Goal: Transaction & Acquisition: Book appointment/travel/reservation

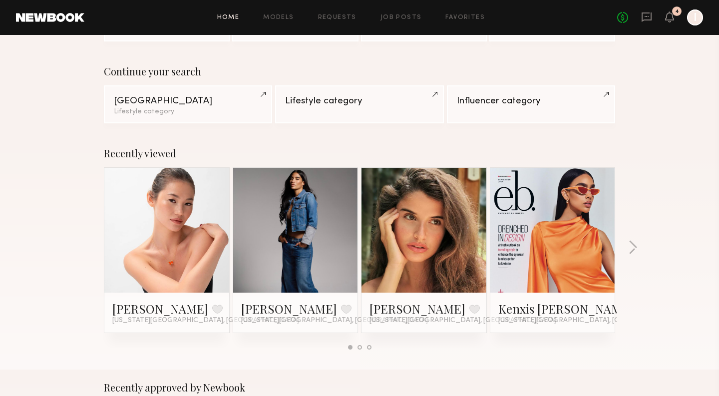
scroll to position [66, 0]
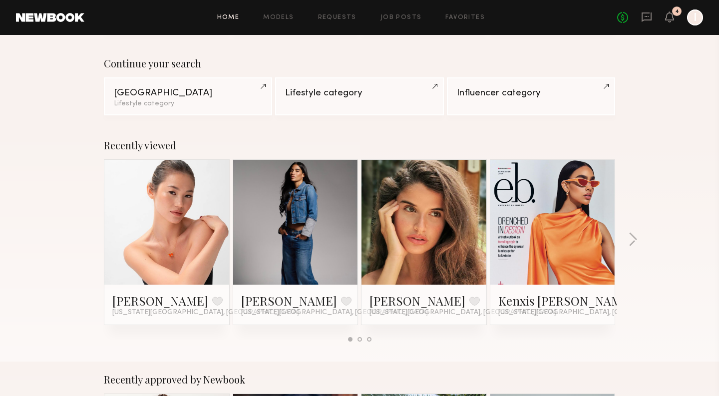
click at [423, 231] on link at bounding box center [423, 222] width 61 height 125
click at [586, 202] on div at bounding box center [552, 222] width 125 height 125
click at [585, 202] on div at bounding box center [552, 222] width 125 height 125
click at [637, 304] on button at bounding box center [642, 300] width 10 height 9
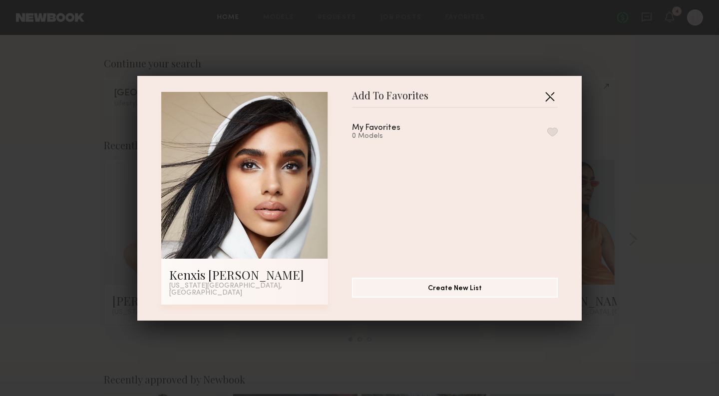
click at [550, 99] on button "button" at bounding box center [549, 96] width 16 height 16
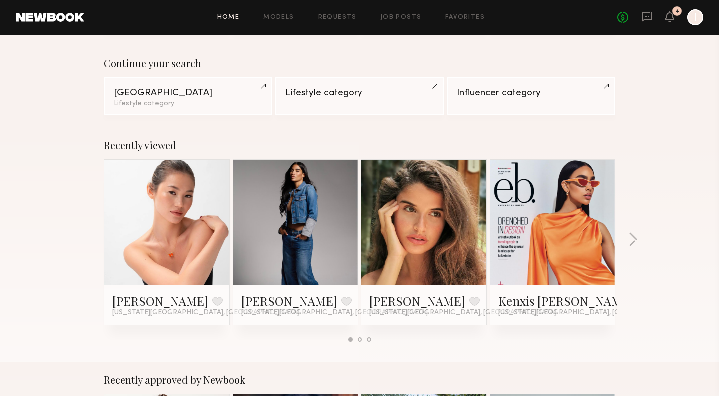
click at [546, 250] on link at bounding box center [552, 222] width 61 height 125
click at [635, 239] on button "button" at bounding box center [632, 240] width 9 height 16
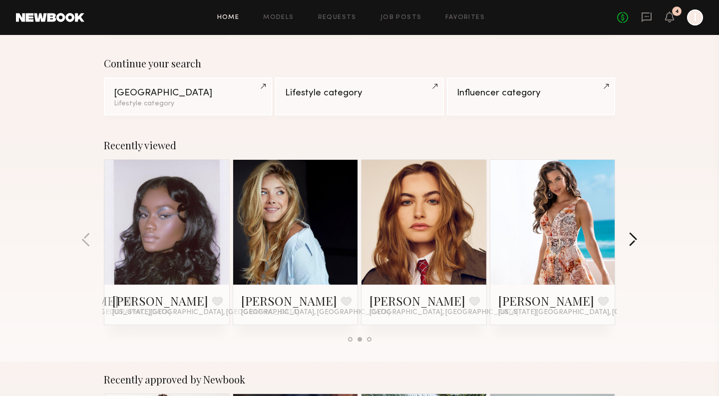
click at [635, 239] on button "button" at bounding box center [632, 240] width 9 height 16
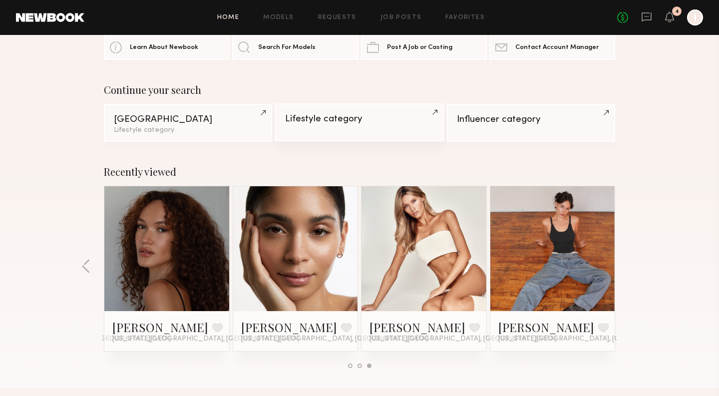
scroll to position [0, 0]
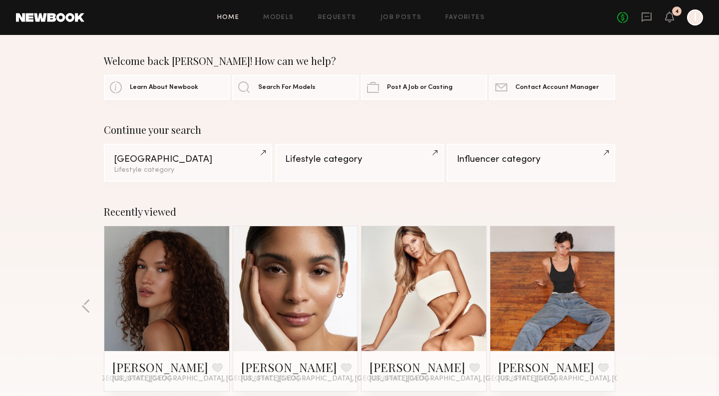
click at [57, 14] on link at bounding box center [50, 17] width 68 height 9
click at [237, 19] on link "Home" at bounding box center [228, 17] width 22 height 6
click at [305, 84] on span "Search For Models" at bounding box center [286, 87] width 57 height 6
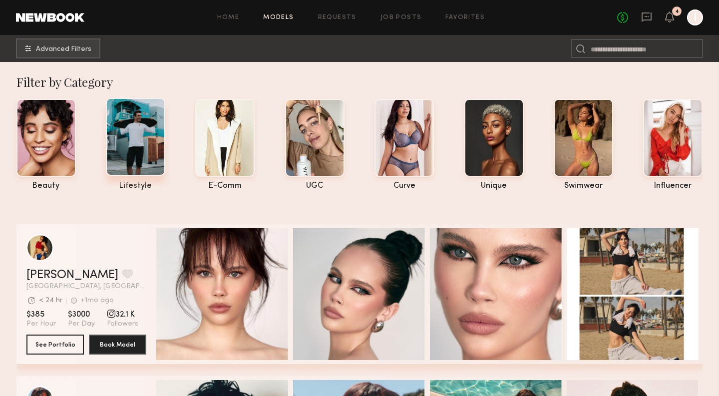
click at [131, 136] on div at bounding box center [135, 137] width 59 height 78
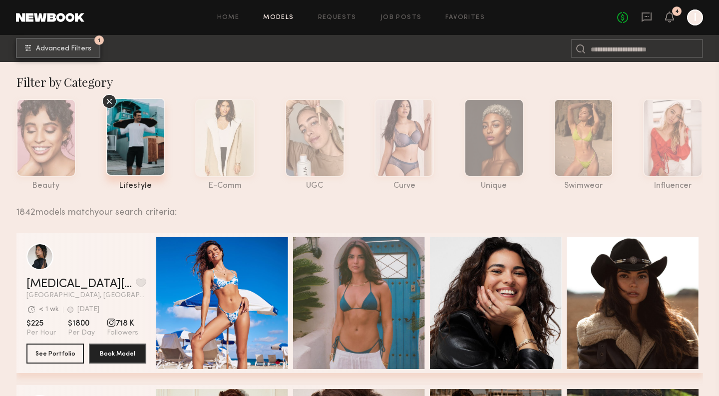
click at [81, 49] on span "Advanced Filters" at bounding box center [63, 48] width 55 height 7
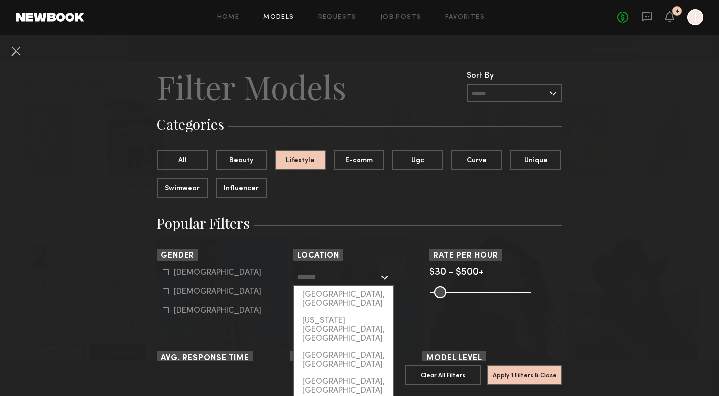
click at [342, 277] on input "text" at bounding box center [338, 276] width 82 height 17
click at [352, 312] on div "[US_STATE][GEOGRAPHIC_DATA], [GEOGRAPHIC_DATA]" at bounding box center [343, 329] width 99 height 35
type input "**********"
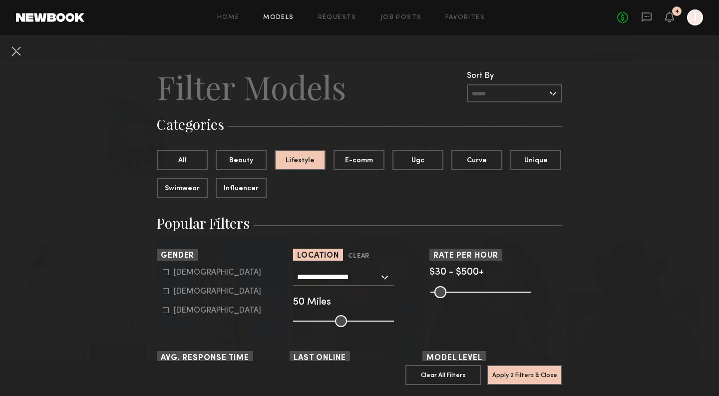
click at [160, 294] on div "Male Female Non-binary" at bounding box center [223, 291] width 133 height 47
click at [163, 294] on icon at bounding box center [165, 290] width 5 height 5
type input "**"
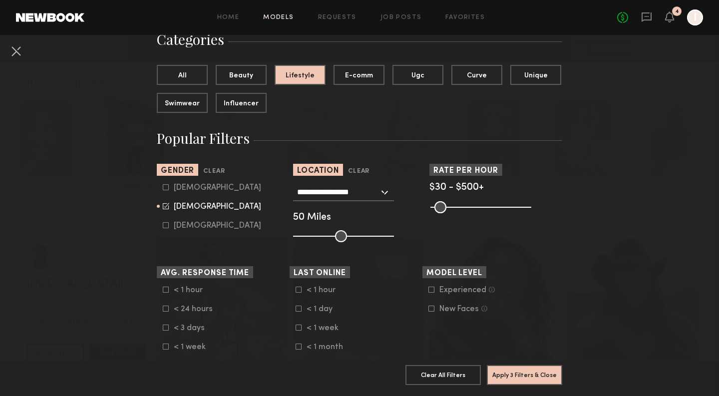
scroll to position [93, 0]
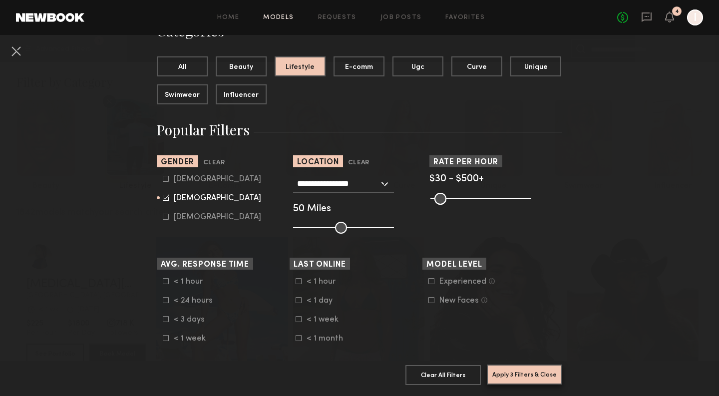
click at [500, 372] on button "Apply 3 Filters & Close" at bounding box center [524, 374] width 75 height 20
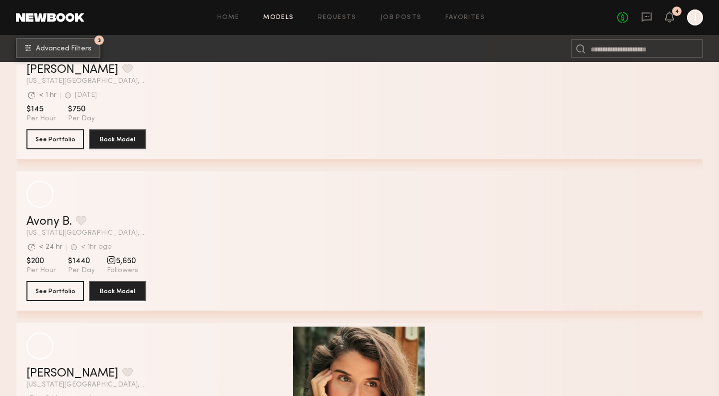
scroll to position [2038, 0]
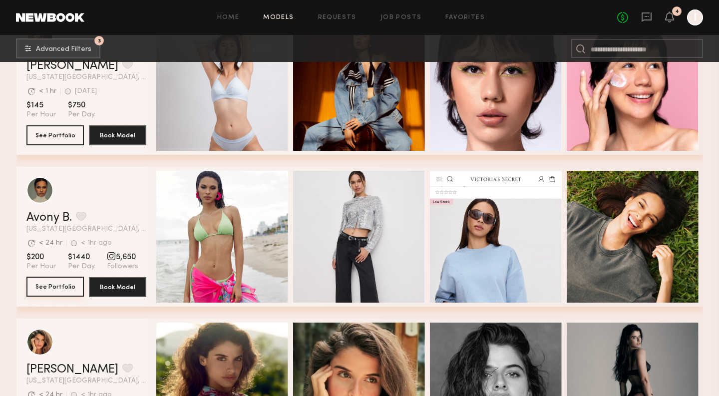
click at [69, 282] on button "See Portfolio" at bounding box center [54, 286] width 57 height 20
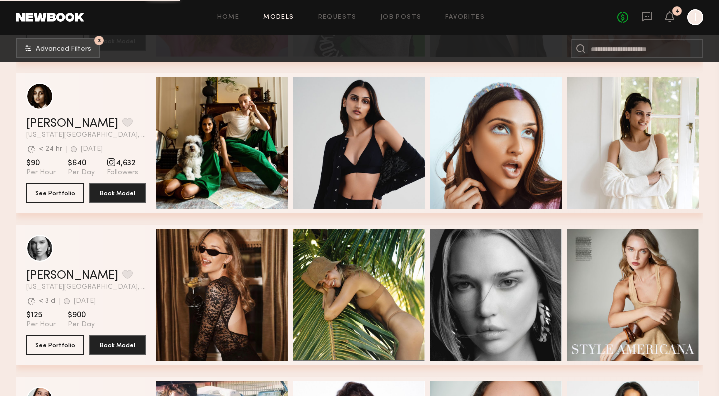
scroll to position [3068, 0]
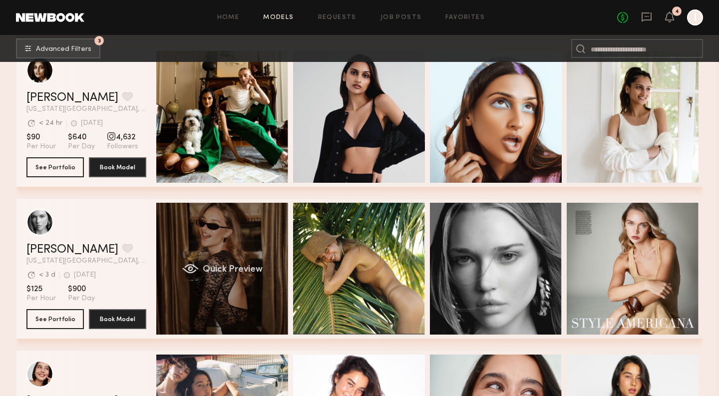
click at [250, 303] on div "Quick Preview" at bounding box center [222, 269] width 132 height 132
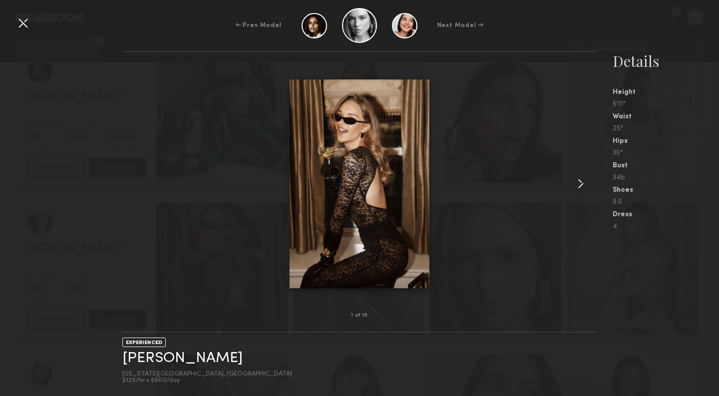
click at [581, 180] on common-icon at bounding box center [580, 184] width 16 height 16
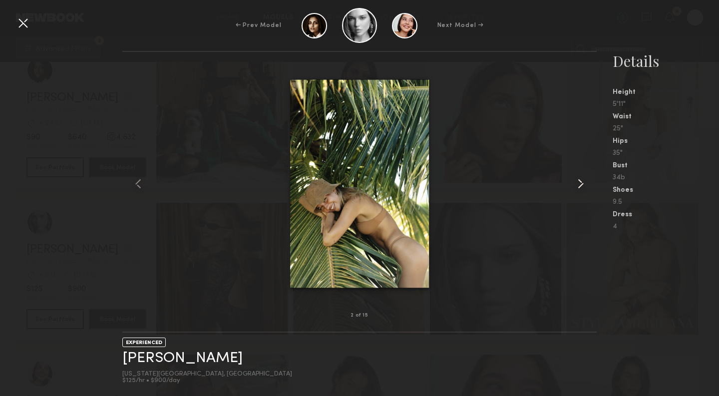
click at [582, 181] on common-icon at bounding box center [580, 184] width 16 height 16
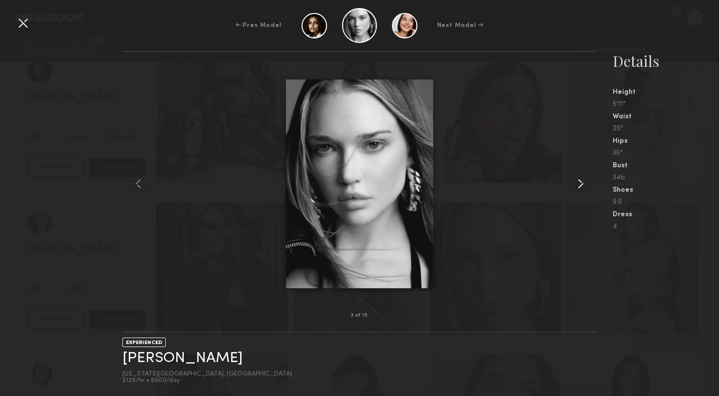
click at [582, 181] on common-icon at bounding box center [580, 184] width 16 height 16
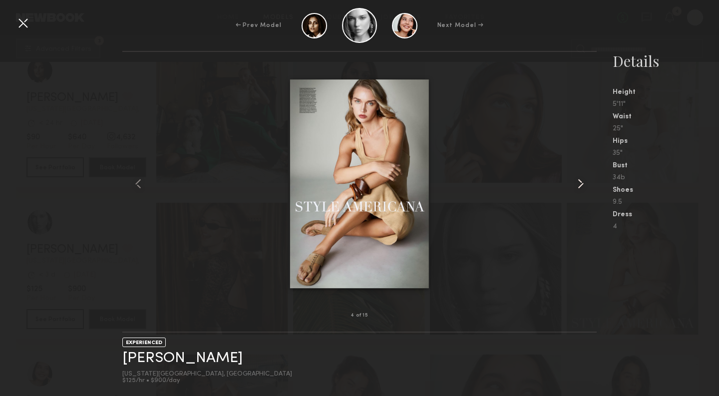
click at [582, 182] on common-icon at bounding box center [580, 184] width 16 height 16
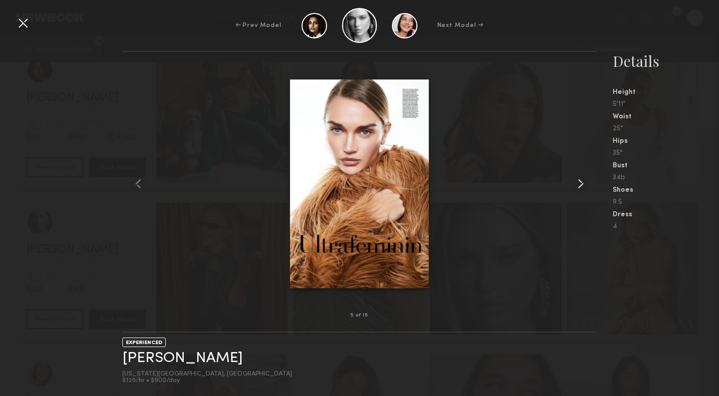
click at [582, 182] on common-icon at bounding box center [580, 184] width 16 height 16
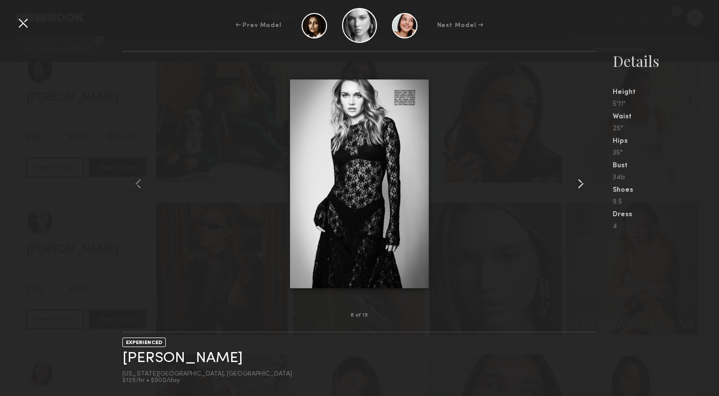
click at [582, 182] on common-icon at bounding box center [580, 184] width 16 height 16
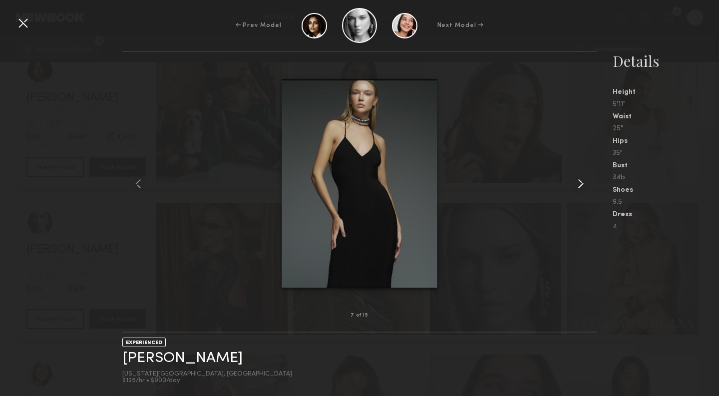
click at [582, 182] on common-icon at bounding box center [580, 184] width 16 height 16
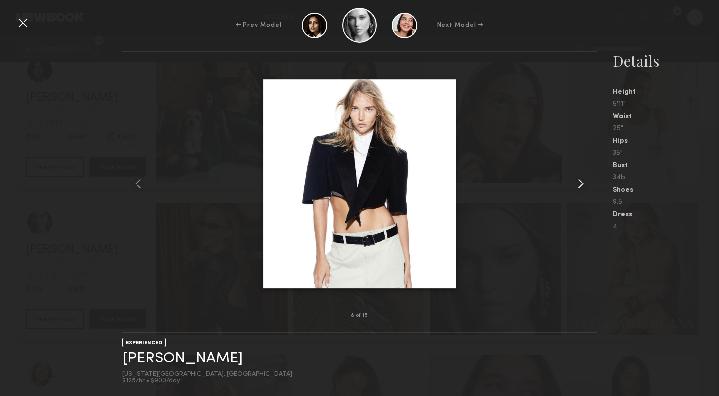
click at [582, 182] on common-icon at bounding box center [580, 184] width 16 height 16
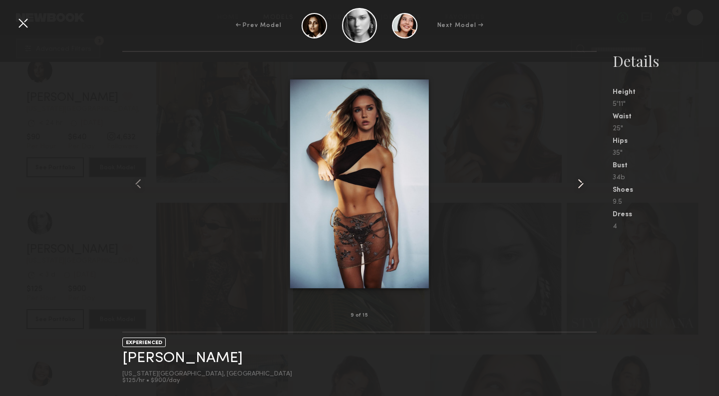
click at [582, 182] on common-icon at bounding box center [580, 184] width 16 height 16
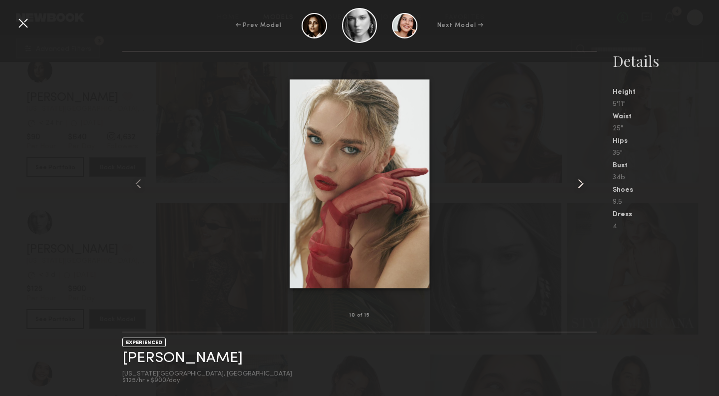
click at [582, 182] on common-icon at bounding box center [580, 184] width 16 height 16
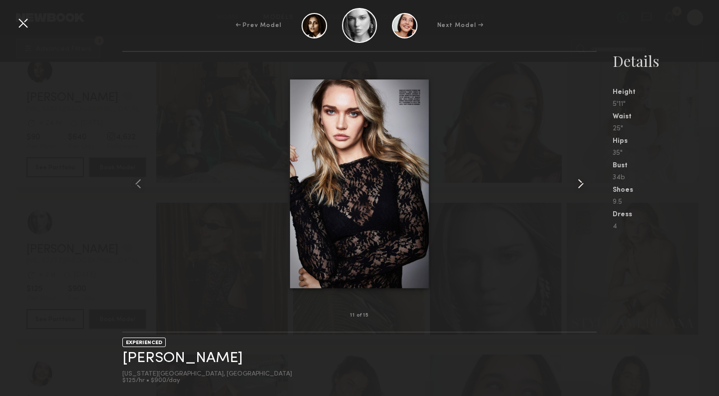
click at [582, 182] on common-icon at bounding box center [580, 184] width 16 height 16
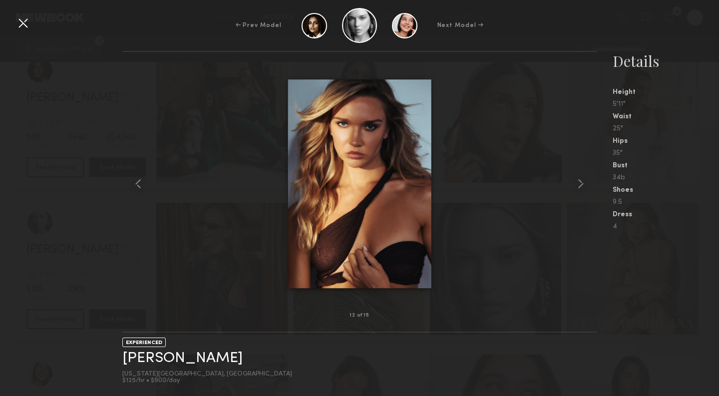
click at [20, 24] on div at bounding box center [23, 23] width 16 height 16
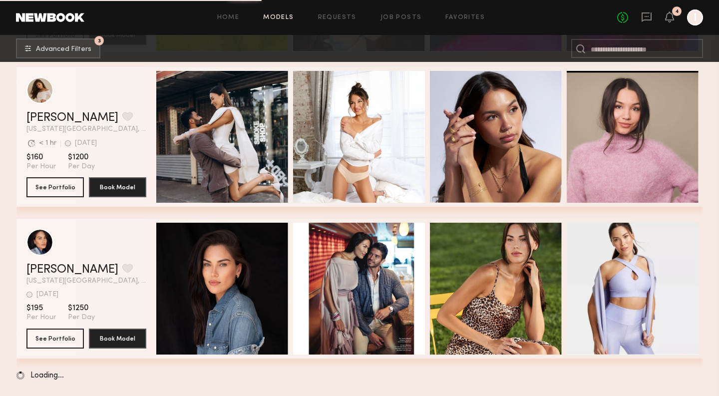
scroll to position [12605, 0]
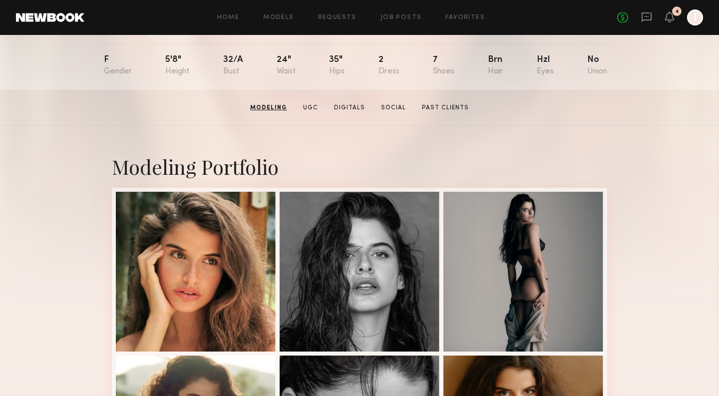
scroll to position [104, 0]
click at [356, 104] on link "Digitals" at bounding box center [348, 107] width 39 height 9
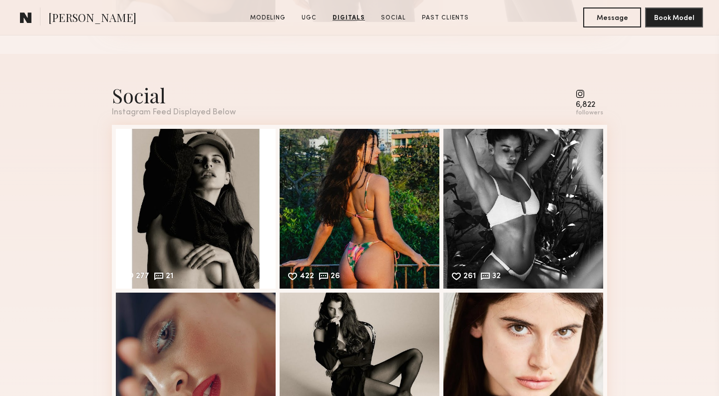
scroll to position [2040, 0]
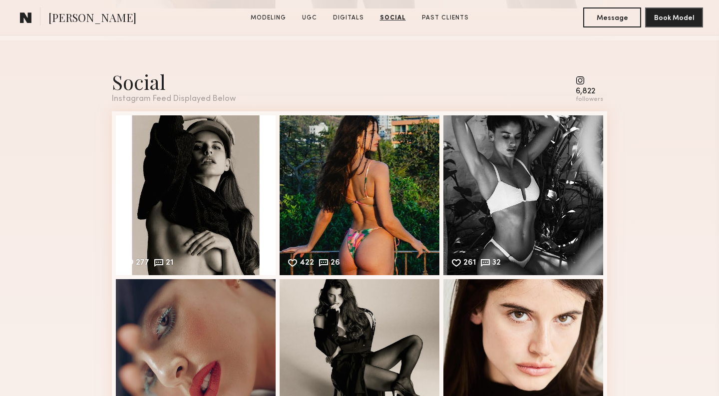
click at [582, 81] on common-icon at bounding box center [588, 80] width 27 height 9
click at [582, 80] on common-icon at bounding box center [588, 80] width 27 height 9
click at [582, 79] on common-icon at bounding box center [588, 80] width 27 height 9
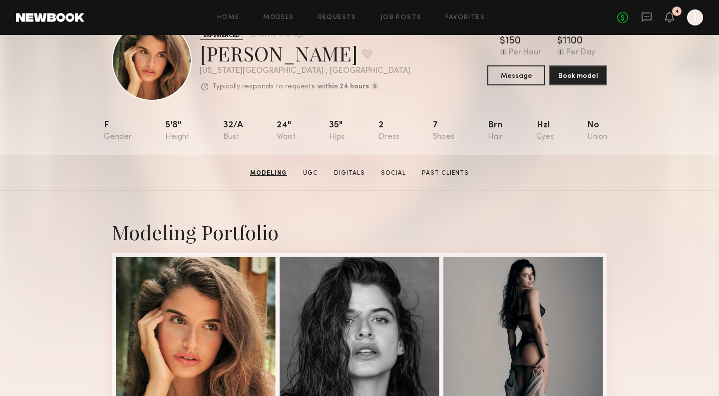
scroll to position [0, 0]
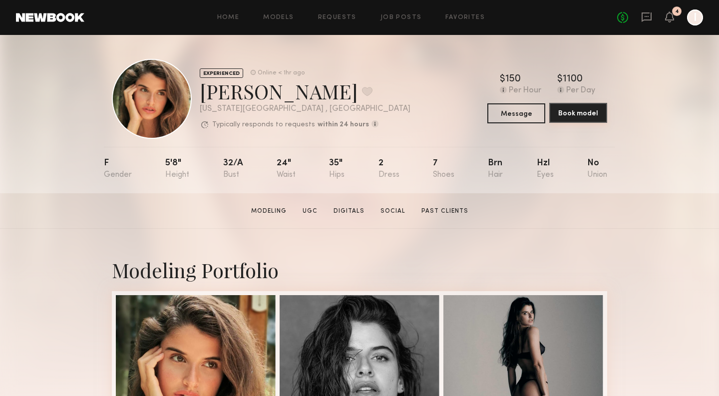
click at [577, 117] on button "Book model" at bounding box center [578, 113] width 58 height 20
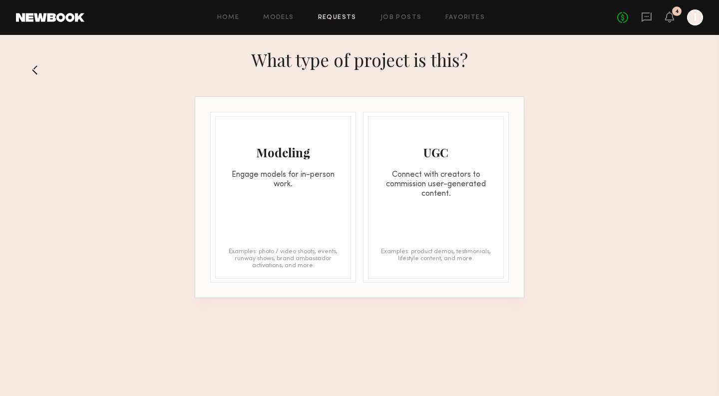
click at [306, 200] on div "Modeling Engage models for in-person work. Examples: photo / video shoots, even…" at bounding box center [283, 197] width 136 height 162
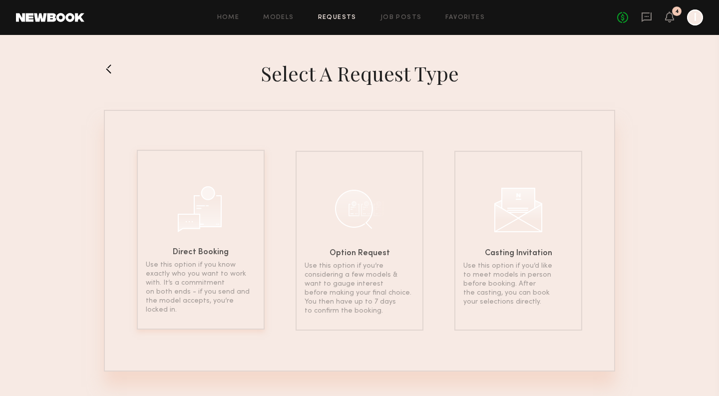
click at [228, 224] on div "Direct Booking Use this option if you know exactly who you want to work with. I…" at bounding box center [201, 240] width 128 height 180
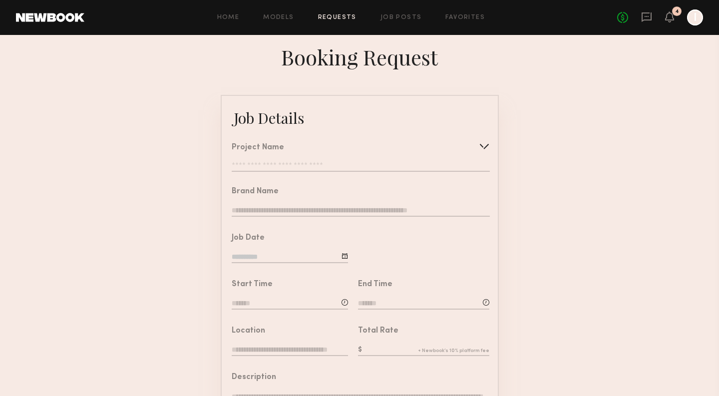
click at [270, 166] on input "text" at bounding box center [360, 167] width 257 height 10
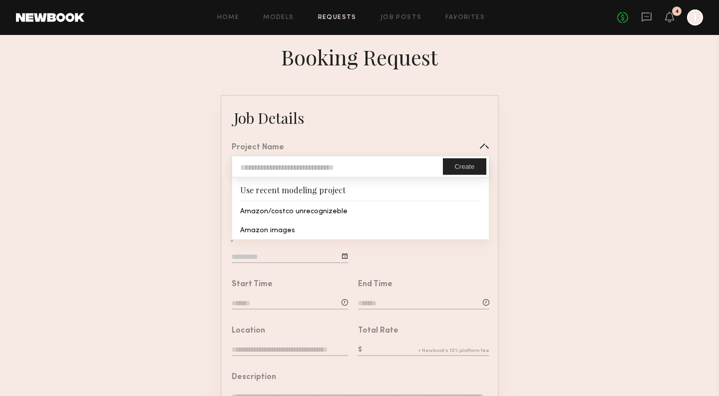
click at [270, 165] on input "text" at bounding box center [337, 166] width 211 height 20
type input "*"
type input "**********"
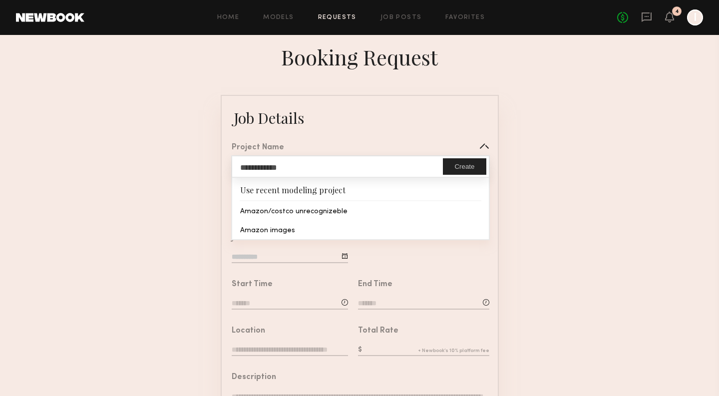
click at [185, 289] on form "**********" at bounding box center [359, 373] width 719 height 556
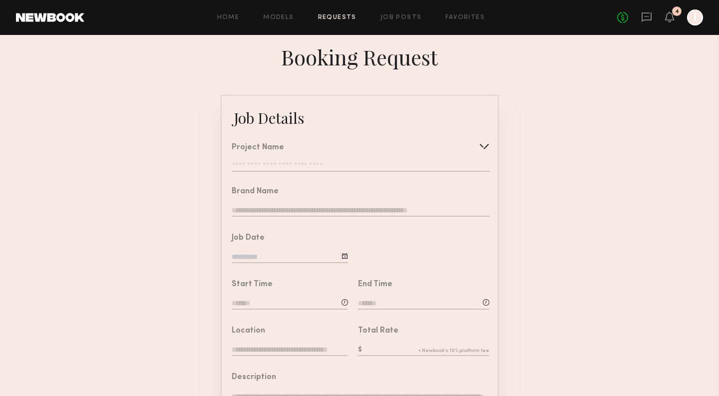
click at [283, 157] on div "**********" at bounding box center [360, 158] width 257 height 28
click at [284, 164] on input "text" at bounding box center [360, 167] width 257 height 10
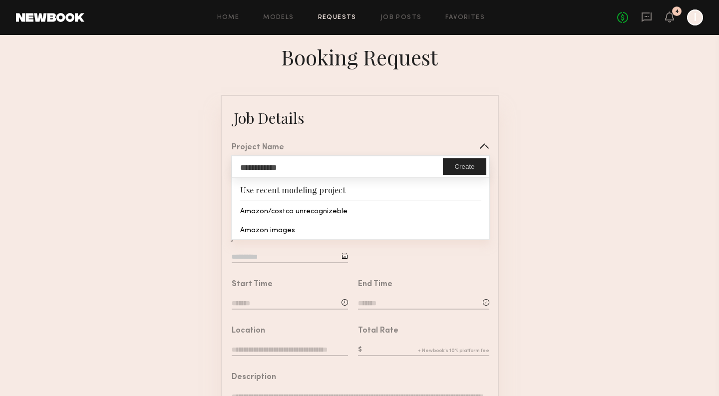
click at [474, 165] on button "Create" at bounding box center [464, 166] width 43 height 16
type input "**********"
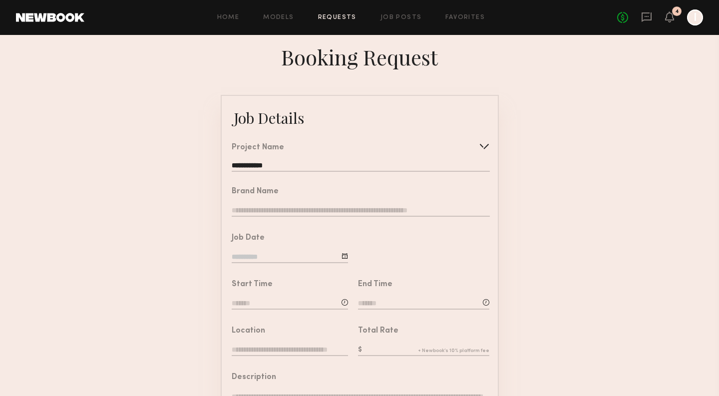
click at [334, 210] on input "text" at bounding box center [360, 211] width 257 height 11
click at [295, 260] on input at bounding box center [290, 257] width 116 height 11
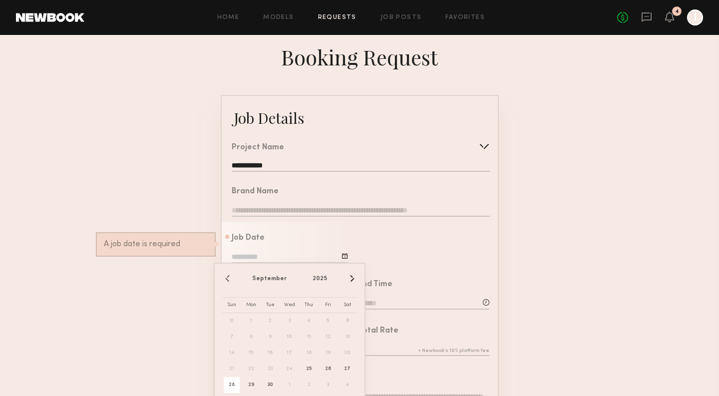
click at [232, 385] on span "28" at bounding box center [232, 385] width 16 height 16
type input "**********"
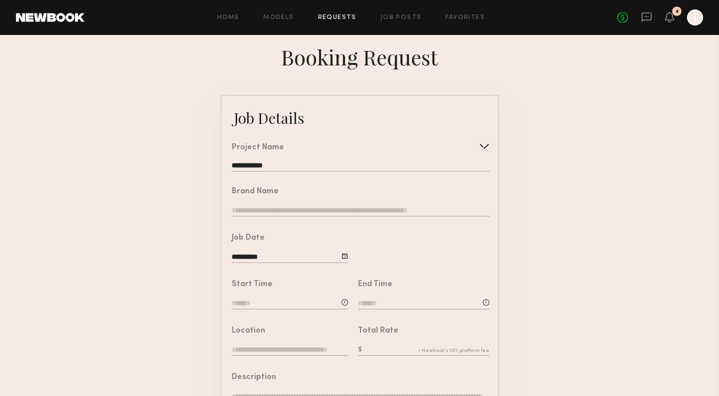
scroll to position [43, 0]
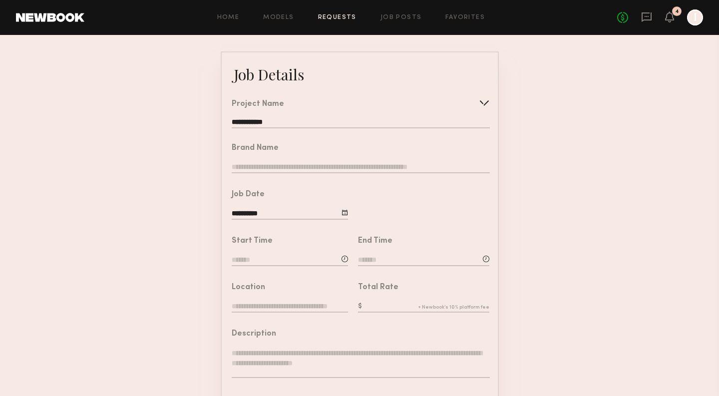
click at [276, 257] on input at bounding box center [290, 260] width 116 height 11
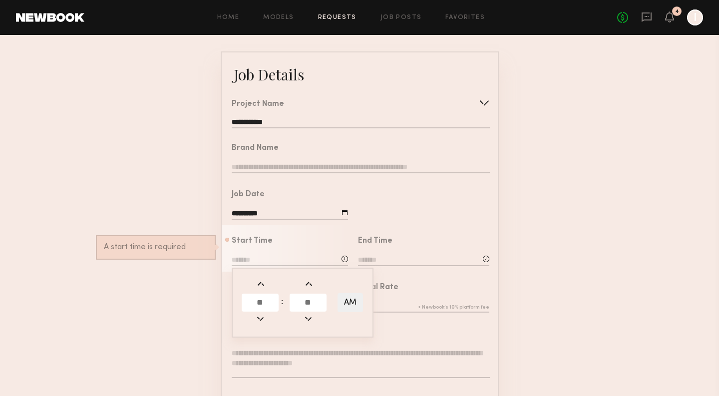
click at [264, 302] on input "text" at bounding box center [260, 302] width 37 height 18
type input "*"
click at [317, 302] on input "text" at bounding box center [307, 302] width 37 height 18
type input "*"
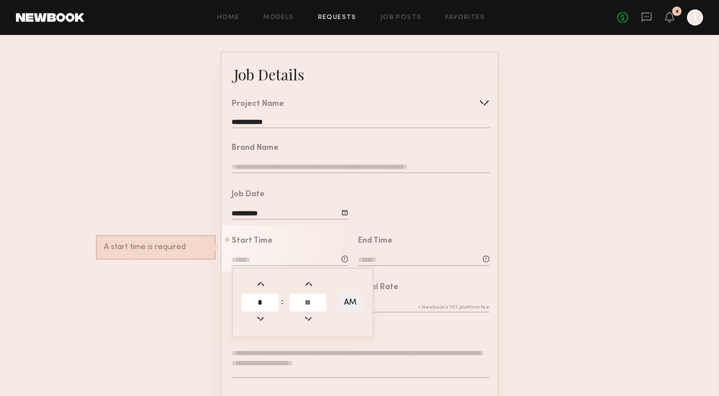
drag, startPoint x: 262, startPoint y: 300, endPoint x: 250, endPoint y: 300, distance: 11.5
click at [250, 300] on input "*" at bounding box center [260, 302] width 37 height 18
type input "*"
click at [313, 300] on input "text" at bounding box center [307, 302] width 37 height 18
type input "**"
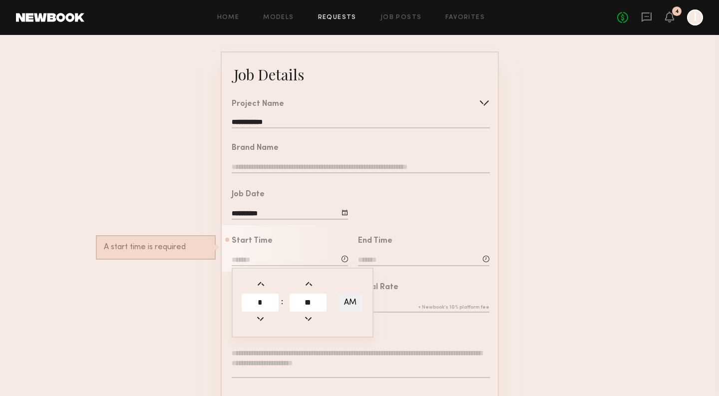
type input "*******"
type input "**"
click at [352, 297] on button "AM" at bounding box center [349, 302] width 25 height 19
type input "*******"
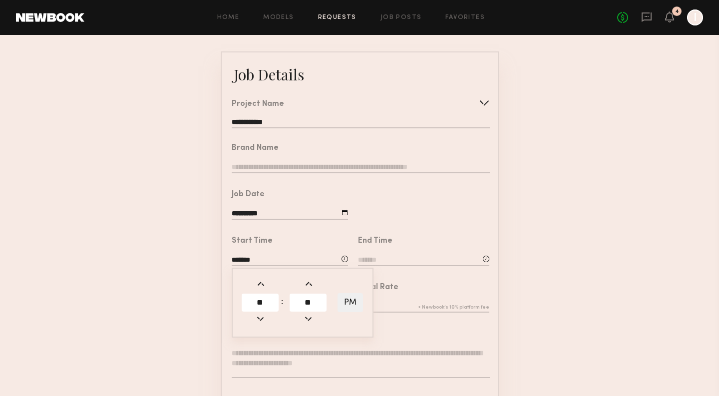
click at [401, 323] on div "Description" at bounding box center [356, 355] width 268 height 74
click at [408, 256] on input at bounding box center [423, 260] width 131 height 11
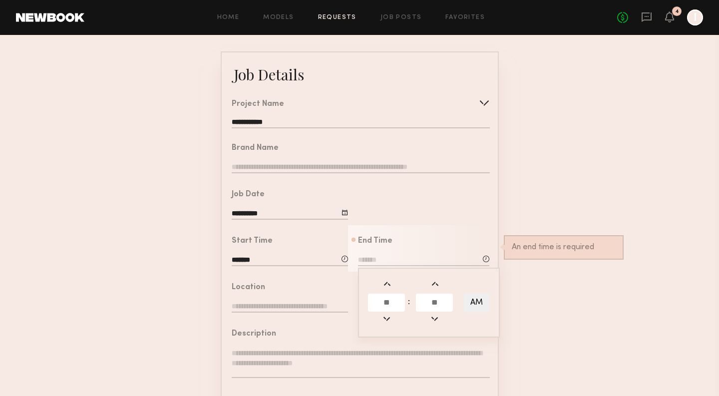
click at [393, 298] on input "text" at bounding box center [386, 302] width 37 height 18
type input "*"
click at [438, 303] on input "text" at bounding box center [434, 302] width 37 height 18
type input "**"
type input "*******"
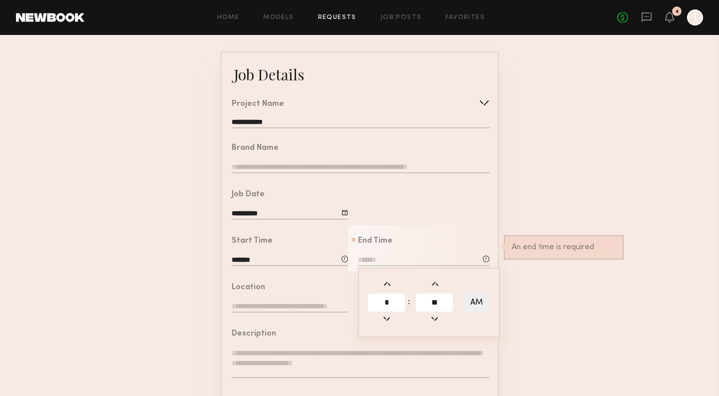
type input "*"
type input "**"
click at [481, 301] on button "AM" at bounding box center [476, 302] width 25 height 19
type input "*******"
type input "***"
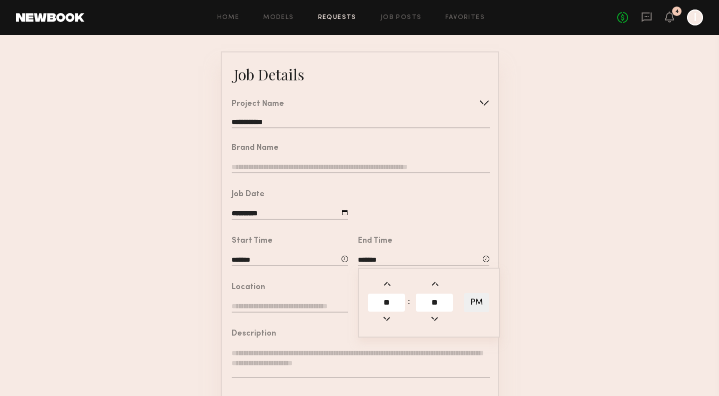
click at [507, 308] on form "**********" at bounding box center [359, 329] width 719 height 556
click at [313, 304] on input "text" at bounding box center [290, 306] width 116 height 11
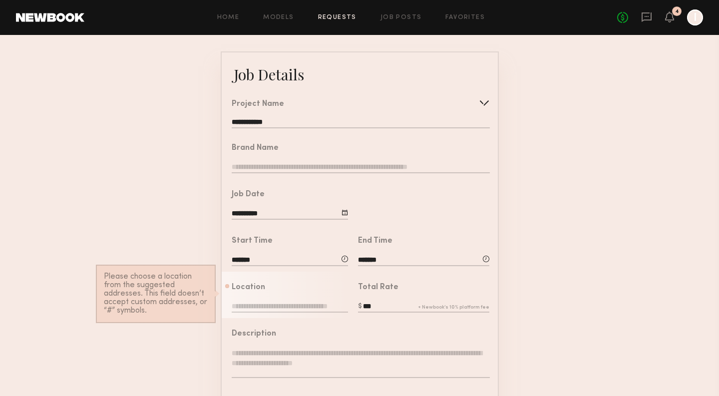
paste input "**********"
type input "**********"
click at [374, 331] on div "Description" at bounding box center [360, 334] width 257 height 8
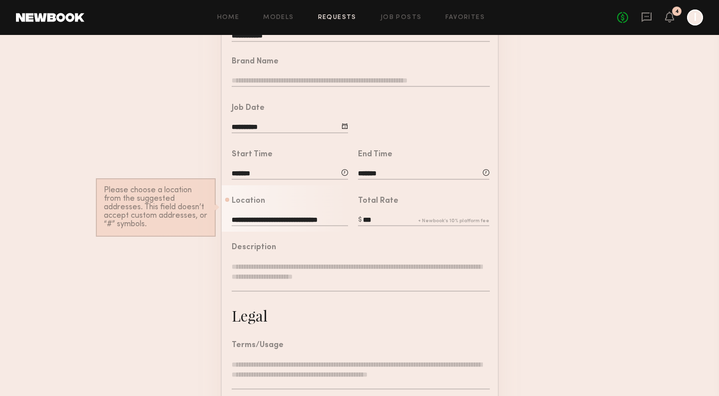
scroll to position [134, 0]
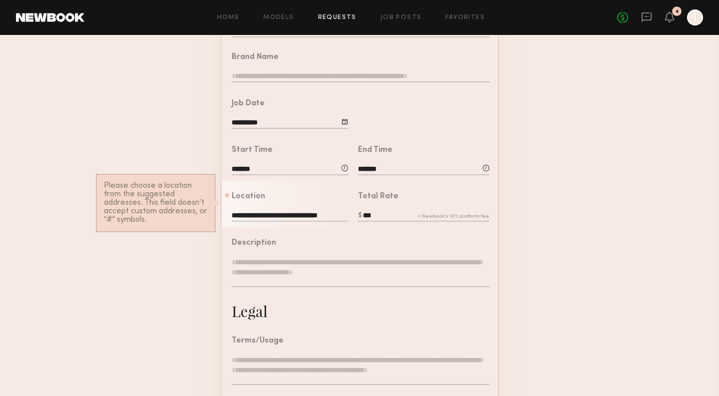
click at [344, 272] on textarea at bounding box center [360, 272] width 257 height 30
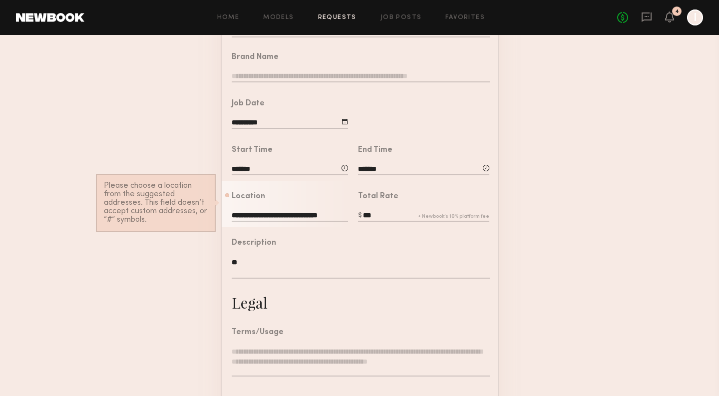
type textarea "*"
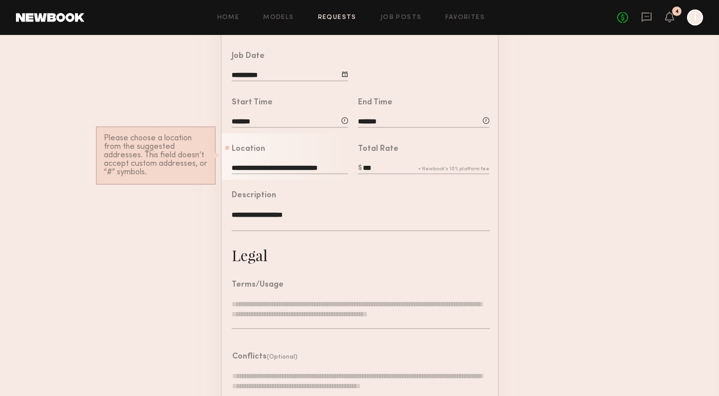
scroll to position [196, 0]
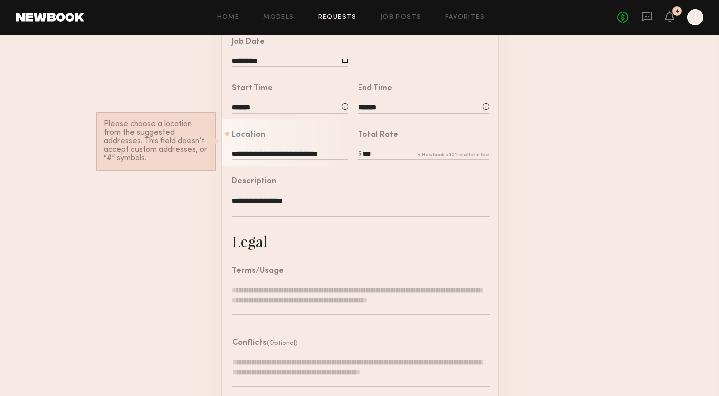
type textarea "**********"
click at [258, 152] on input "**********" at bounding box center [290, 154] width 116 height 11
type input "**********"
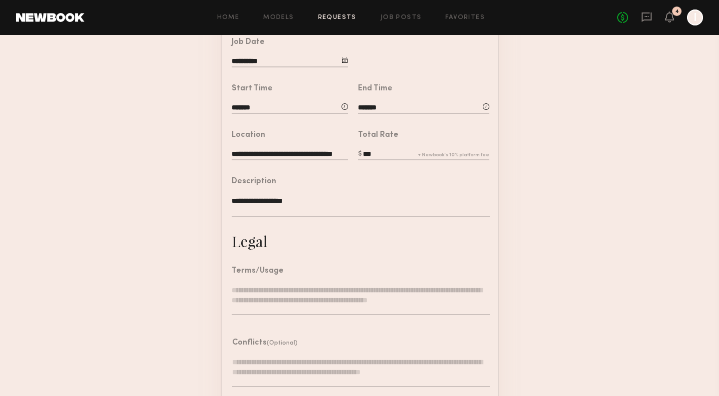
click at [310, 297] on textarea at bounding box center [360, 300] width 257 height 30
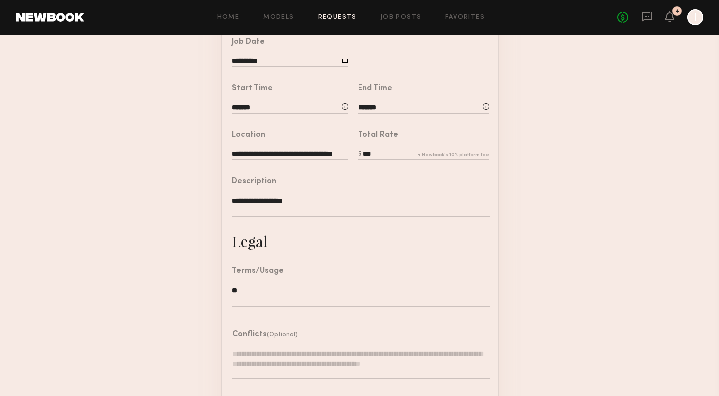
type textarea "*"
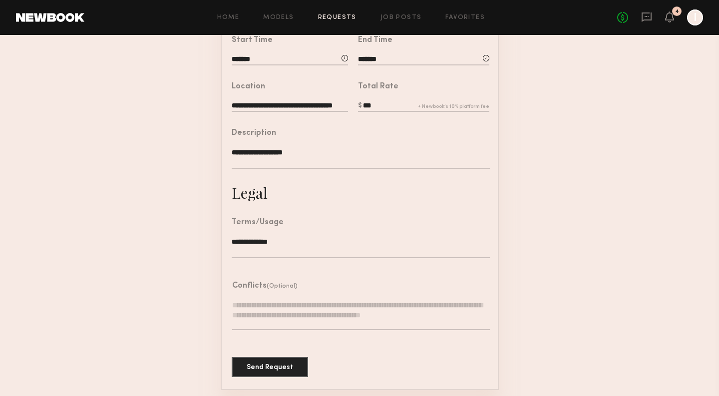
type textarea "**********"
click at [359, 319] on textarea at bounding box center [360, 315] width 257 height 30
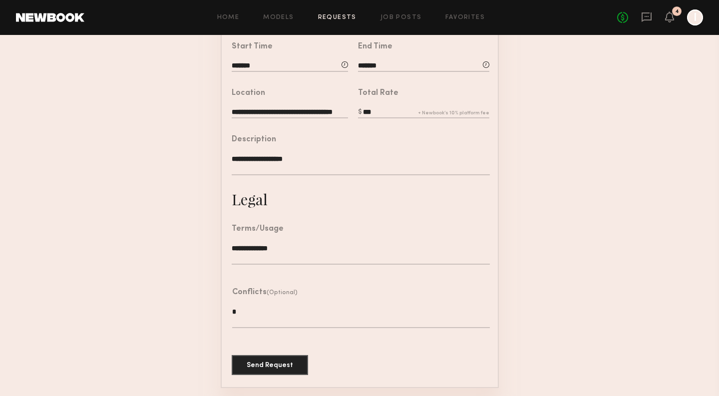
scroll to position [236, 0]
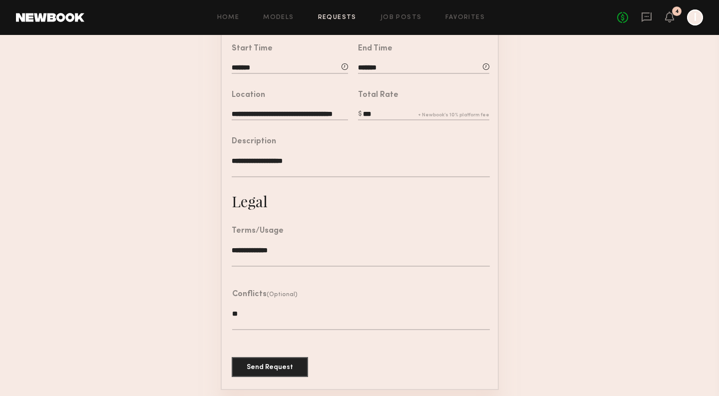
type textarea "**"
click at [307, 163] on textarea "**********" at bounding box center [360, 166] width 257 height 21
click at [274, 363] on button "Send Request" at bounding box center [270, 366] width 76 height 20
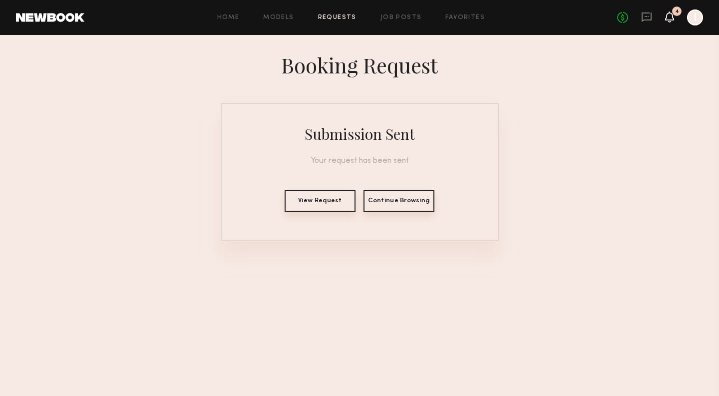
click at [668, 16] on icon at bounding box center [669, 16] width 8 height 7
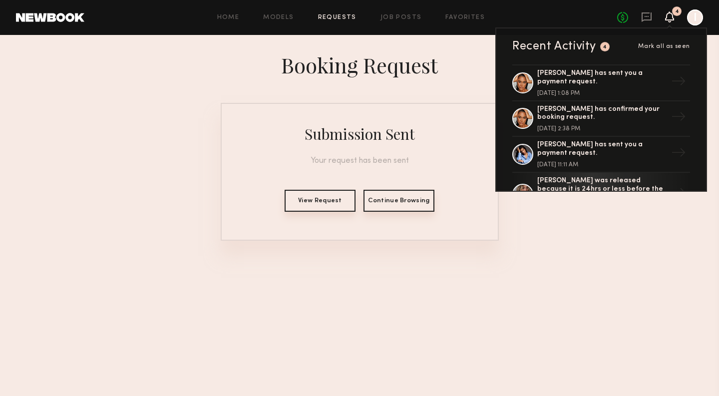
click at [449, 64] on div "Booking Request" at bounding box center [359, 65] width 719 height 28
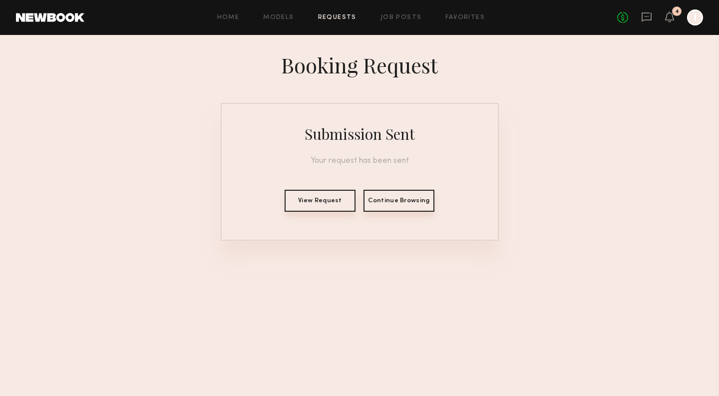
click at [330, 197] on button "View Request" at bounding box center [319, 201] width 71 height 22
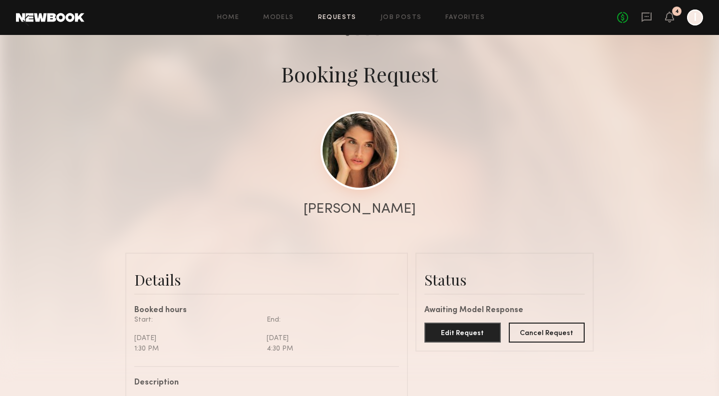
scroll to position [29, 0]
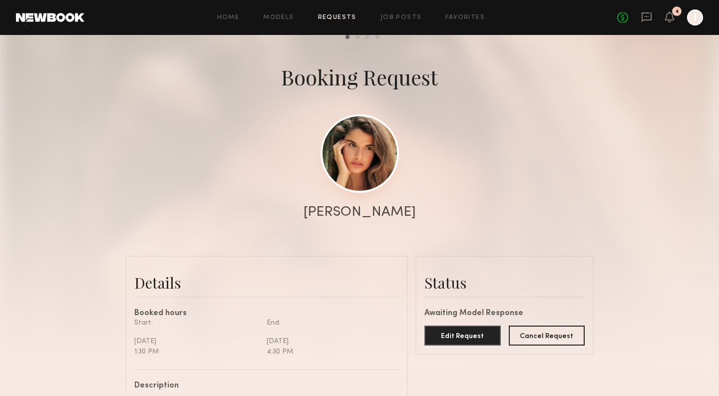
click at [342, 156] on link at bounding box center [359, 153] width 78 height 78
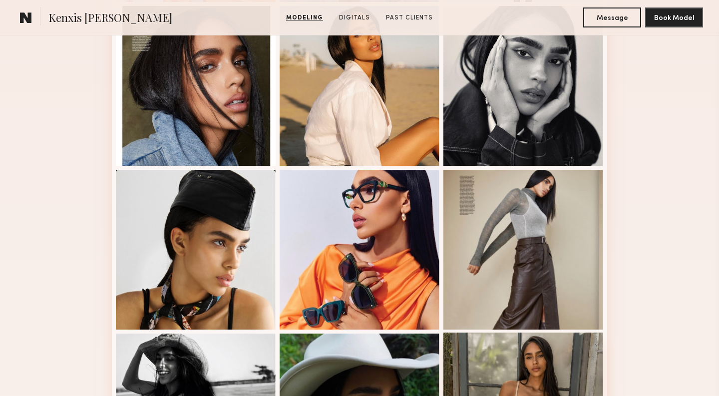
scroll to position [447, 0]
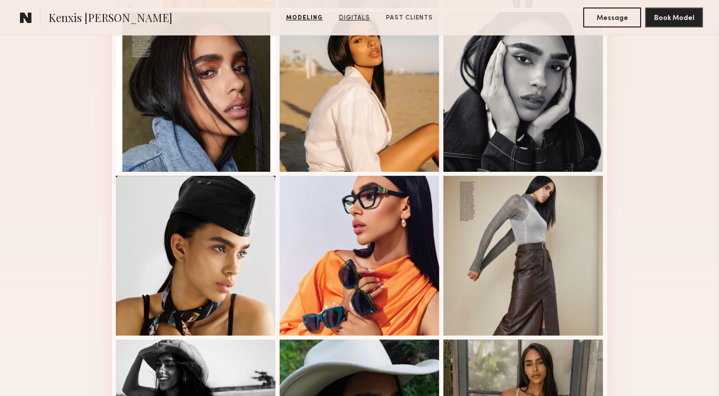
click at [356, 18] on link "Digitals" at bounding box center [354, 17] width 39 height 9
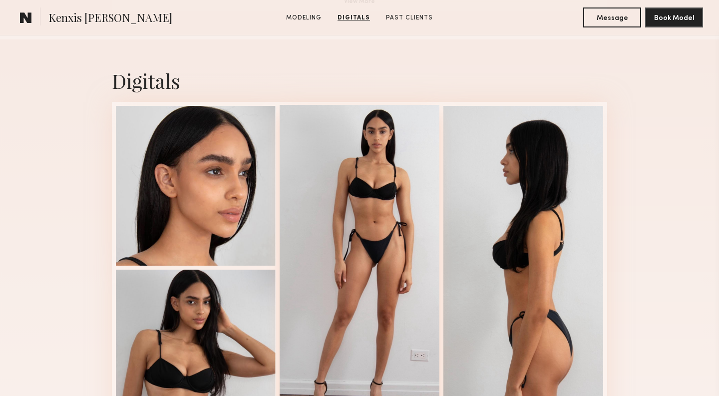
scroll to position [955, 0]
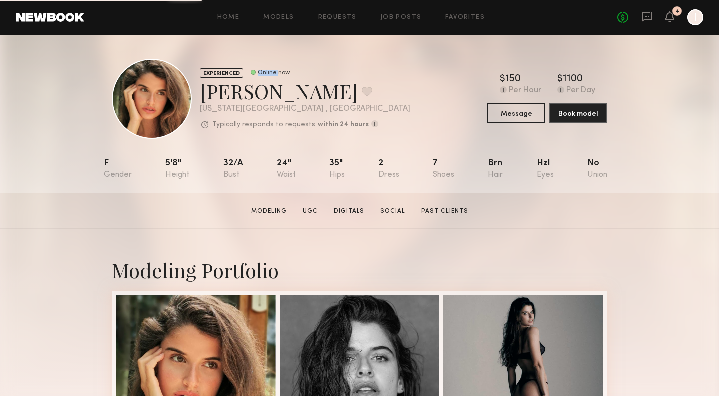
drag, startPoint x: 278, startPoint y: 71, endPoint x: 249, endPoint y: 70, distance: 28.5
click at [249, 70] on div "Online now" at bounding box center [266, 73] width 46 height 10
click at [673, 20] on icon at bounding box center [669, 16] width 9 height 11
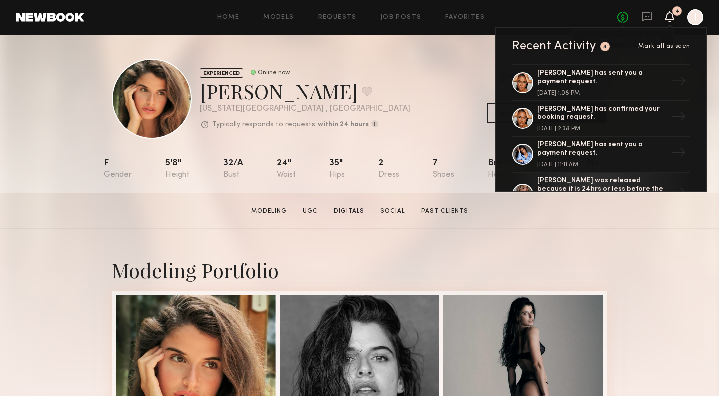
click at [622, 19] on link "No fees up to $5,000" at bounding box center [622, 17] width 11 height 11
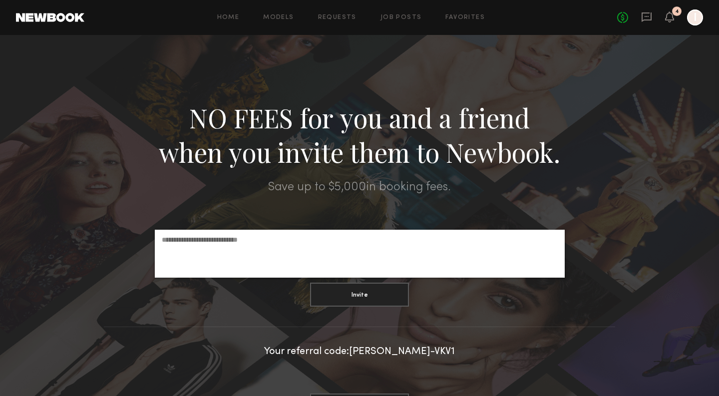
click at [698, 21] on div at bounding box center [695, 17] width 16 height 16
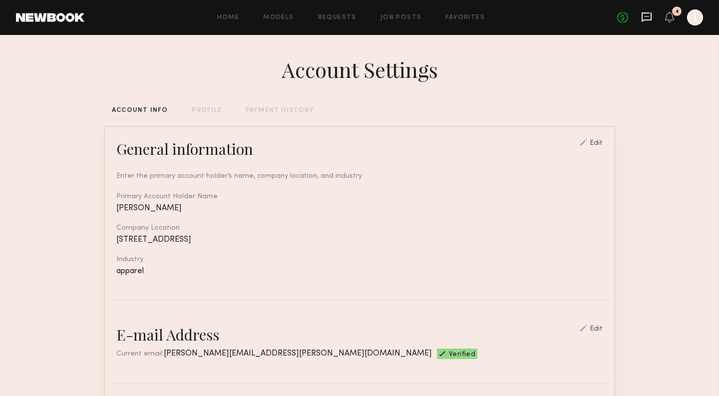
click at [645, 17] on icon at bounding box center [646, 16] width 11 height 11
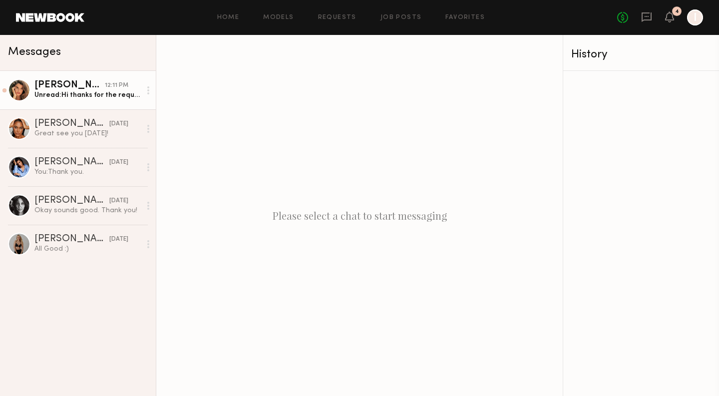
click at [112, 86] on div "12:11 PM" at bounding box center [116, 85] width 23 height 9
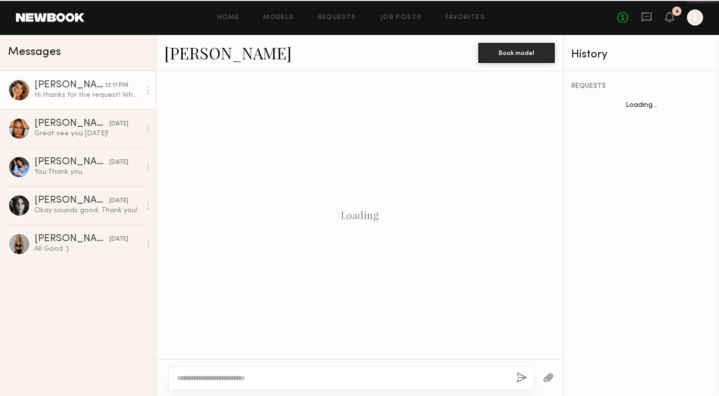
scroll to position [132, 0]
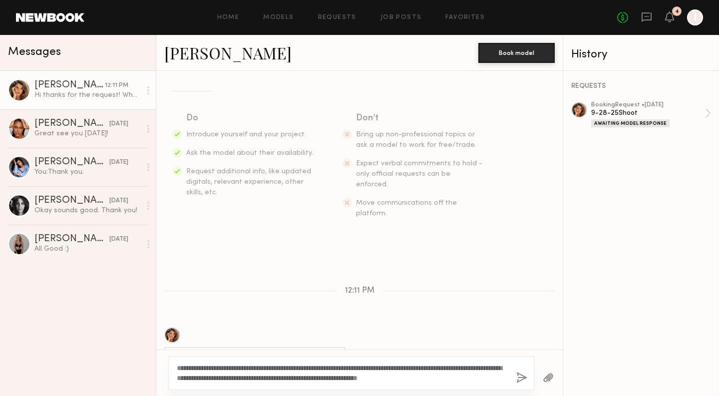
type textarea "**********"
click at [522, 376] on button "button" at bounding box center [521, 378] width 11 height 12
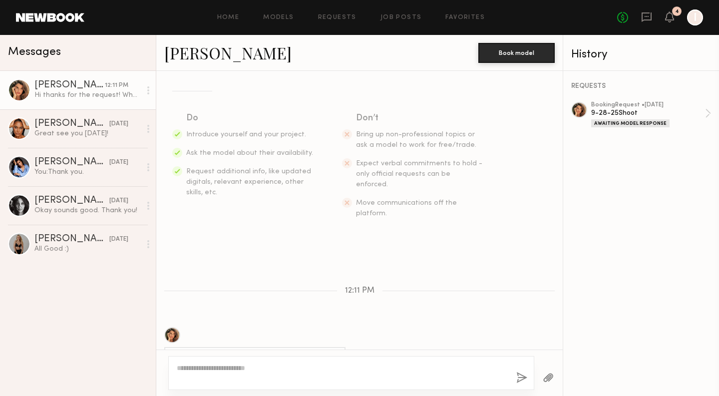
scroll to position [270, 0]
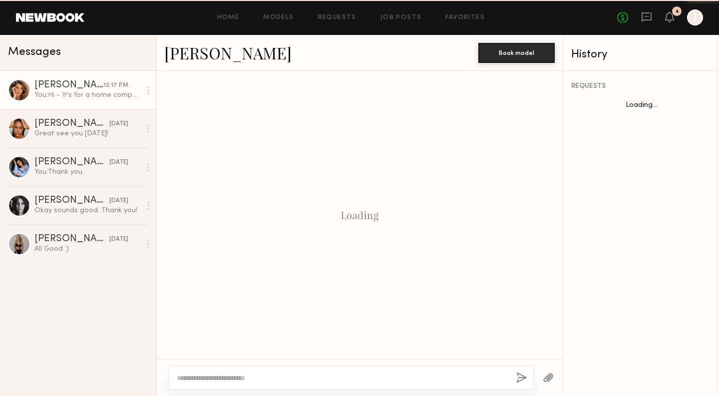
scroll to position [194, 0]
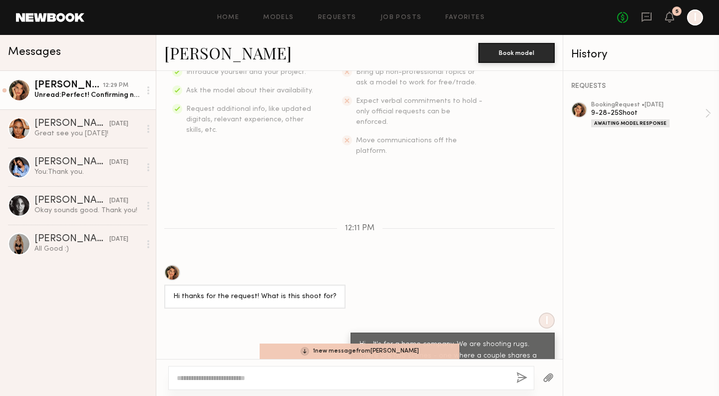
click at [91, 88] on div "[PERSON_NAME]" at bounding box center [68, 85] width 68 height 10
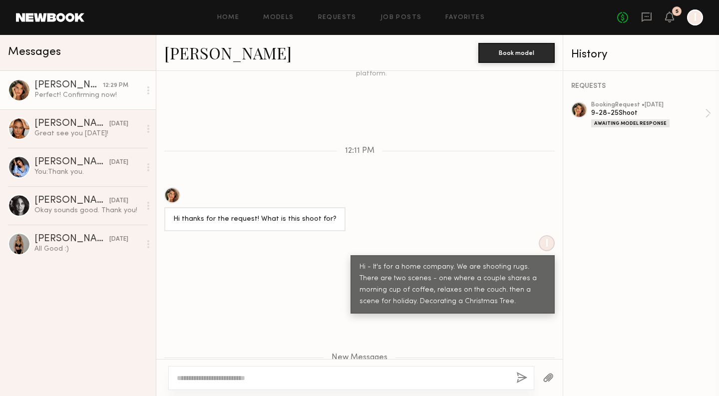
scroll to position [317, 0]
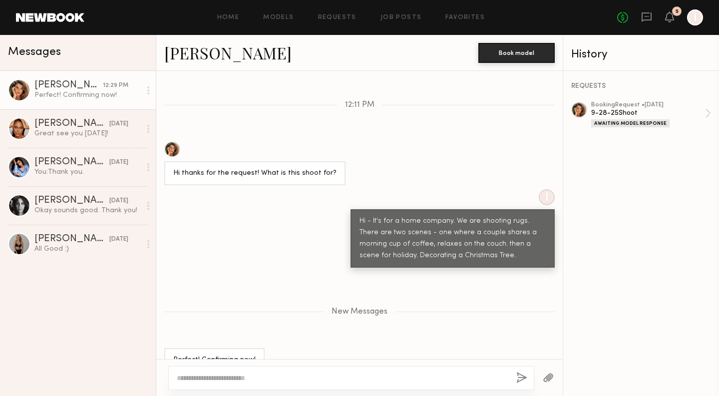
click at [34, 92] on link "[PERSON_NAME] 12:29 PM Perfect! Confirming now!" at bounding box center [78, 90] width 156 height 38
click at [34, 92] on link "Manuela G. 12:29 PM Perfect! Confirming now!" at bounding box center [78, 90] width 156 height 38
click at [28, 93] on div at bounding box center [19, 90] width 22 height 22
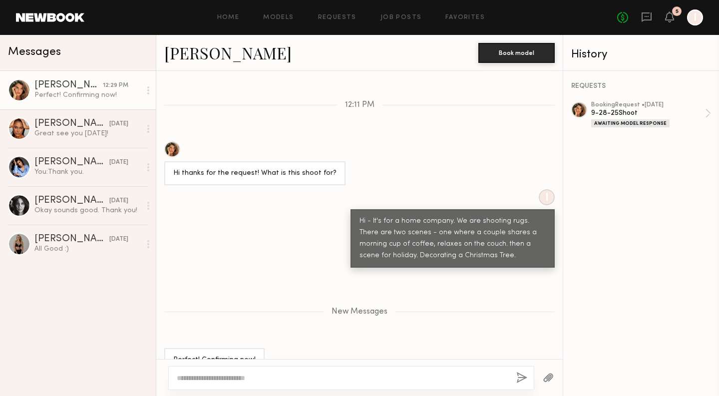
click at [206, 377] on textarea at bounding box center [342, 378] width 331 height 10
type textarea "*******"
click at [520, 380] on button "button" at bounding box center [521, 378] width 11 height 12
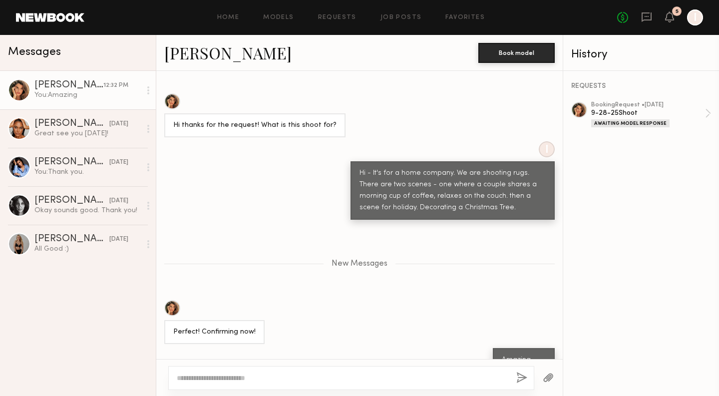
click at [577, 111] on div at bounding box center [579, 110] width 16 height 16
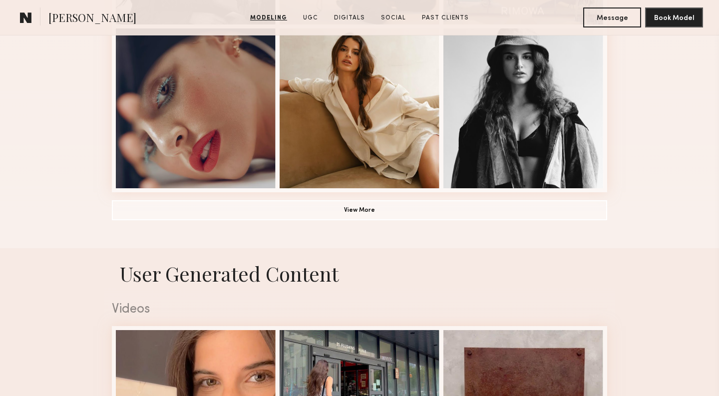
scroll to position [774, 0]
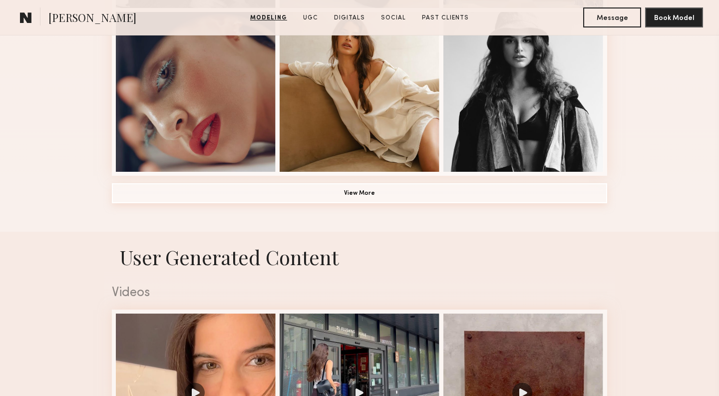
click at [311, 200] on button "View More" at bounding box center [359, 193] width 495 height 20
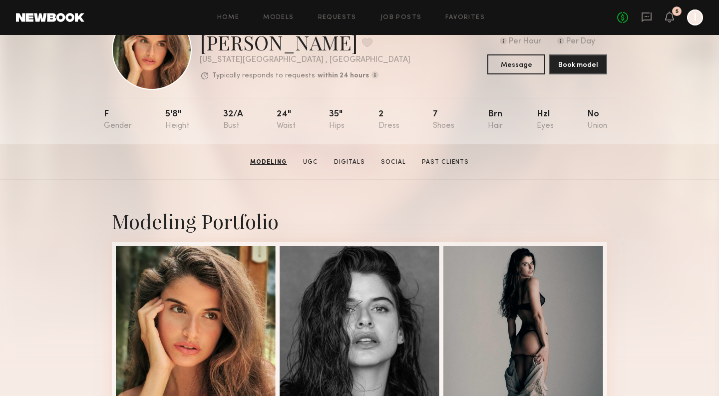
scroll to position [0, 0]
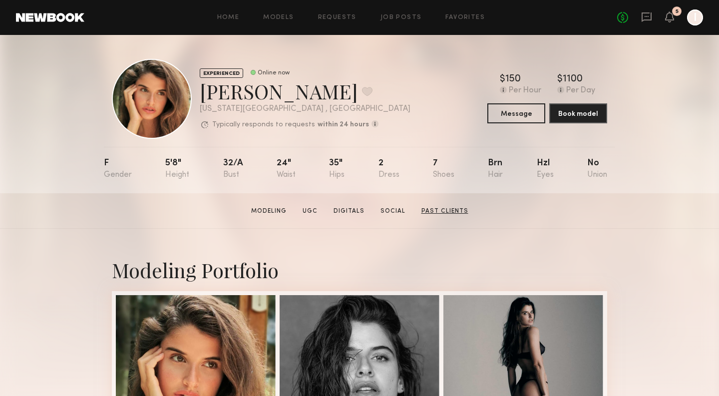
click at [444, 210] on link "Past Clients" at bounding box center [444, 211] width 55 height 9
